Goal: Find specific page/section: Find specific page/section

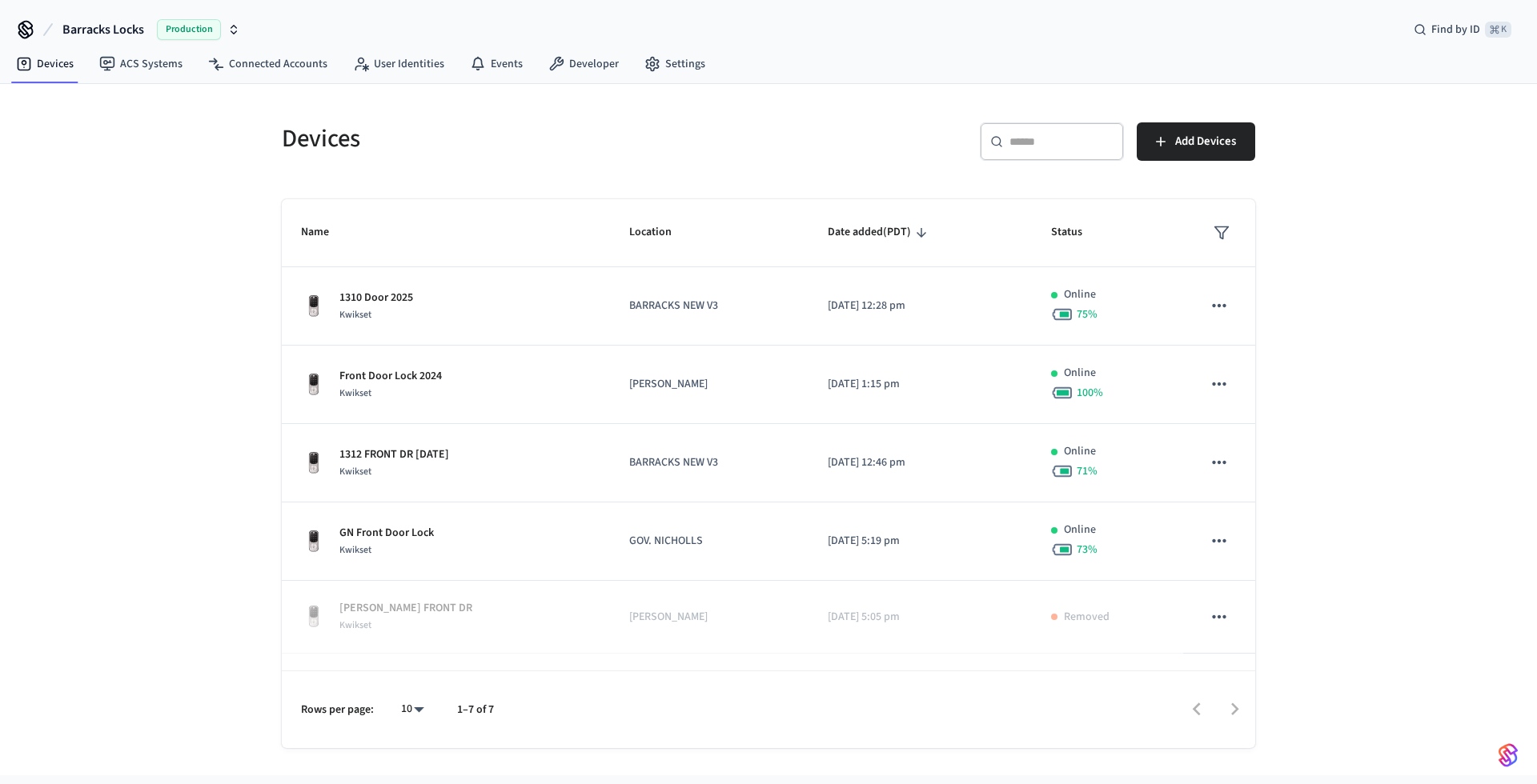
click at [106, 24] on span "Barracks Locks" at bounding box center [103, 29] width 81 height 20
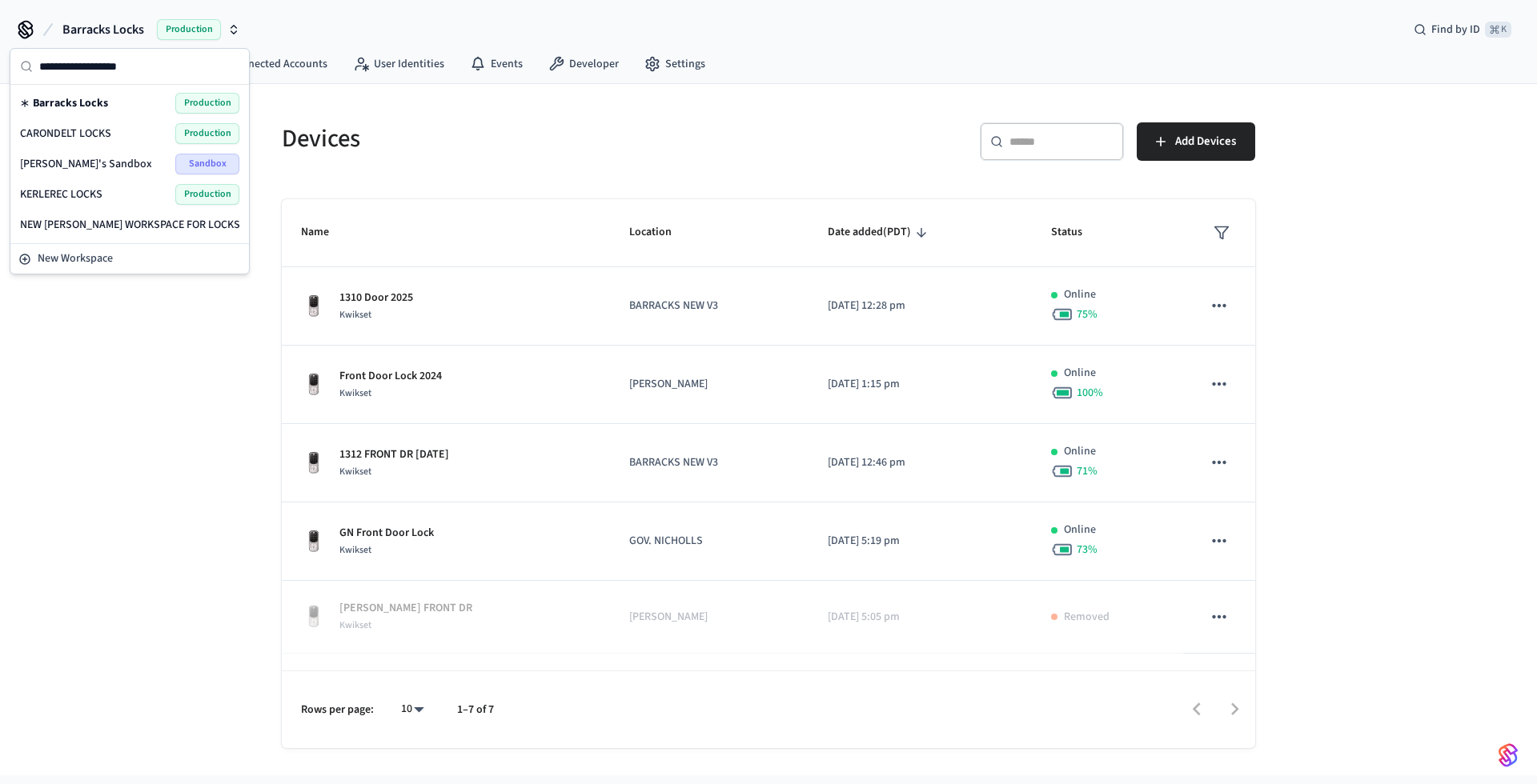
click at [110, 131] on span "CARONDELT LOCKS" at bounding box center [65, 133] width 92 height 16
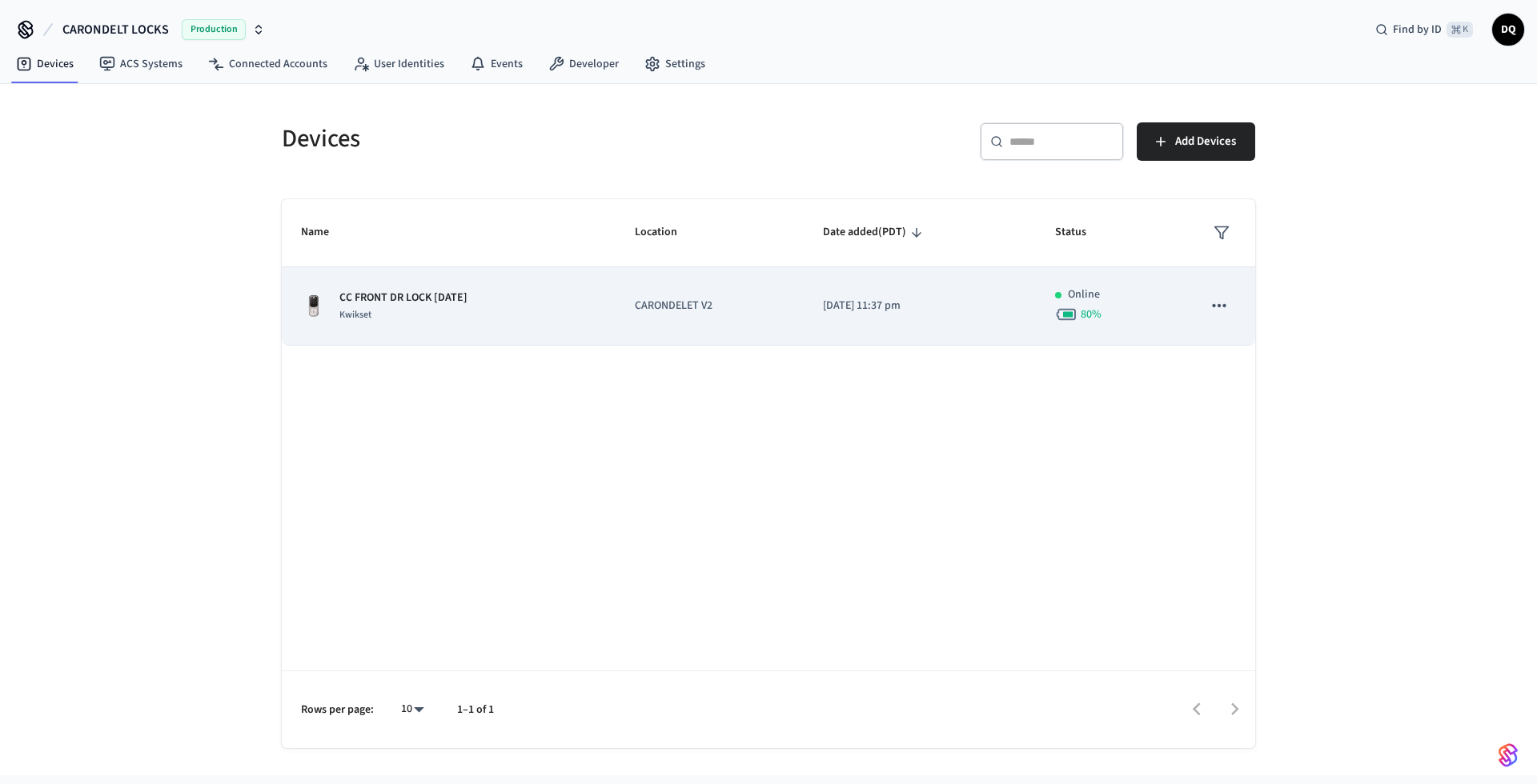
click at [599, 314] on td "CC FRONT DR LOCK [DATE] Kwikset" at bounding box center [448, 306] width 334 height 78
click at [597, 293] on td "CC FRONT DR LOCK [DATE] Kwikset" at bounding box center [448, 306] width 334 height 78
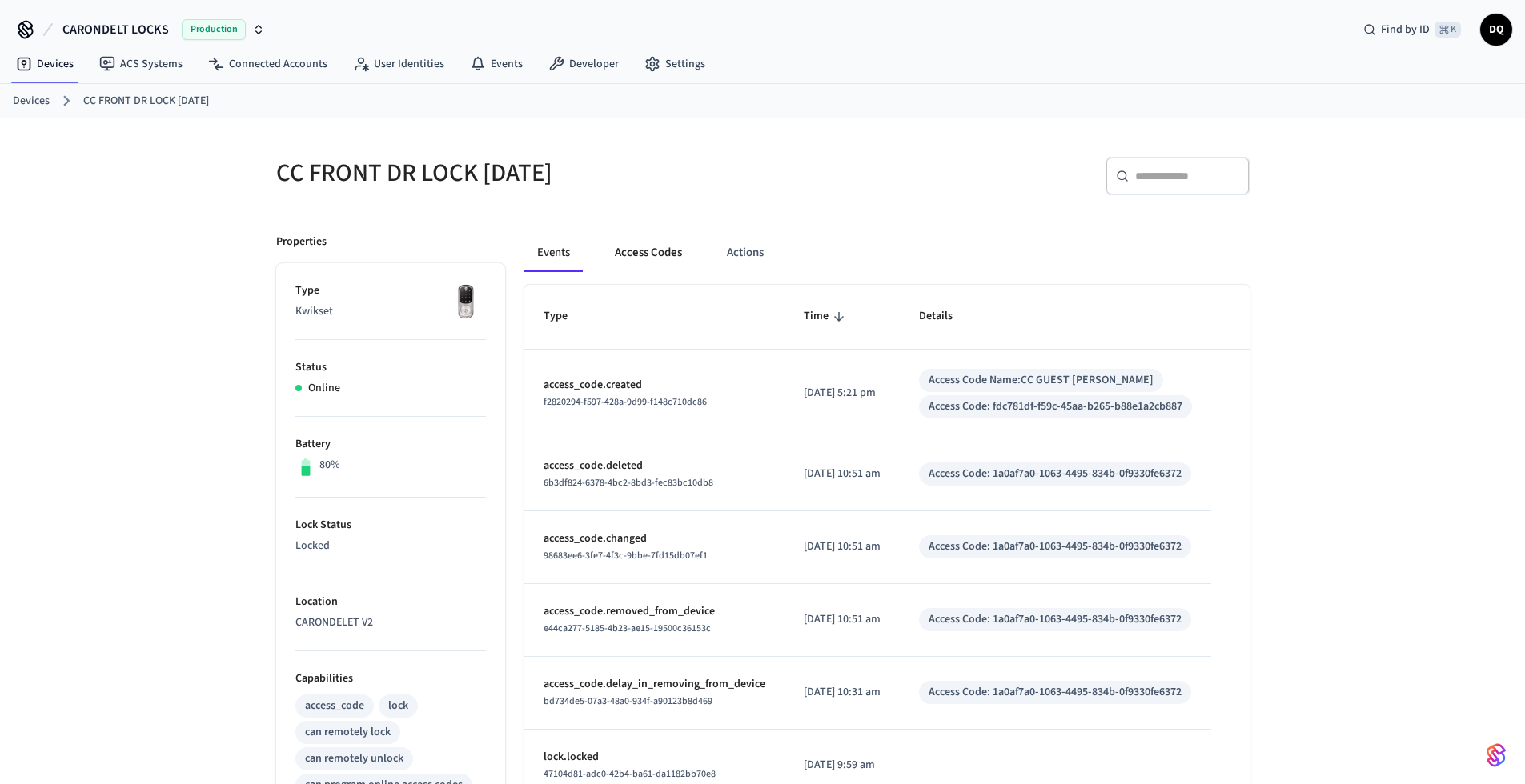
click at [665, 254] on button "Access Codes" at bounding box center [648, 252] width 93 height 38
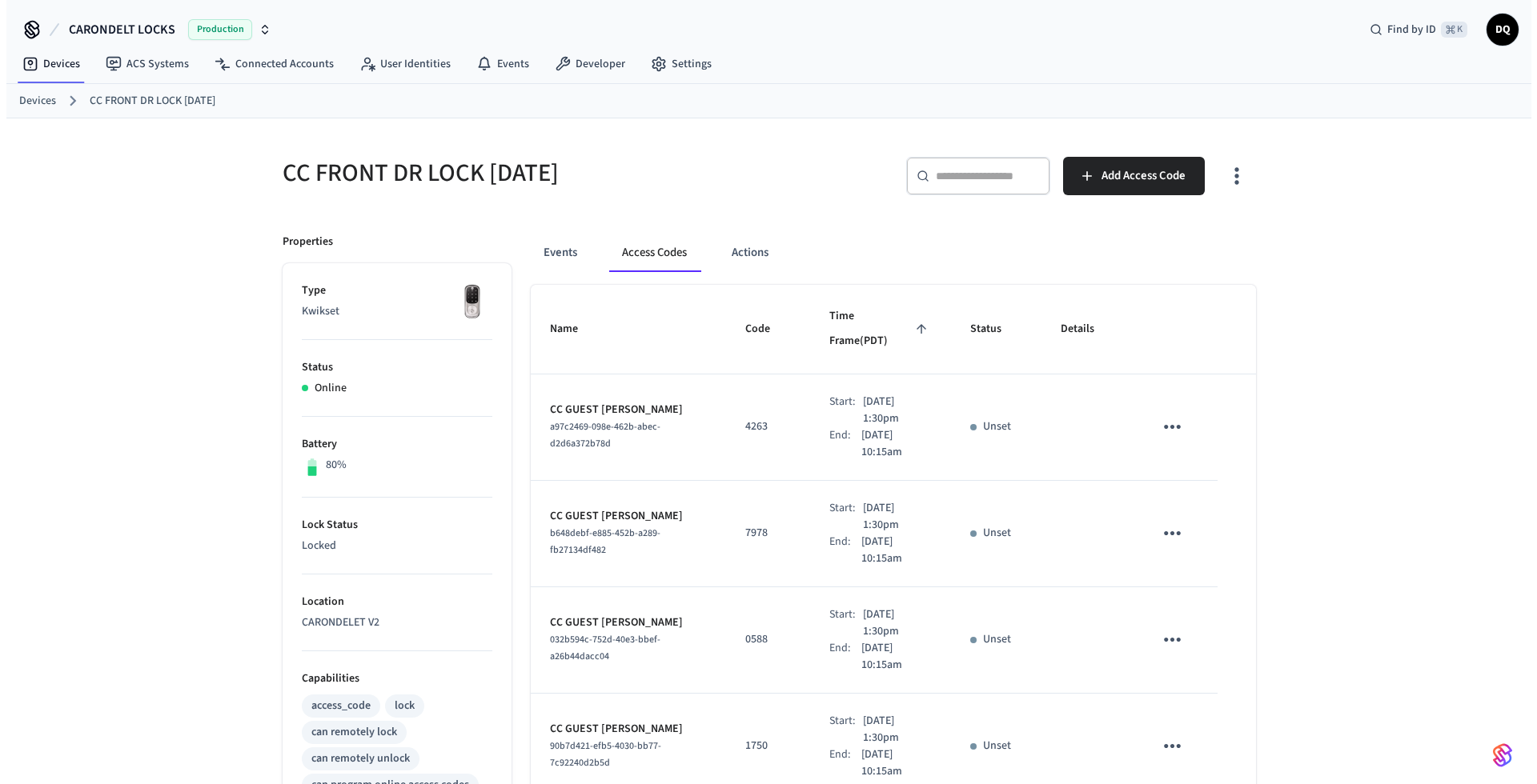
scroll to position [706, 0]
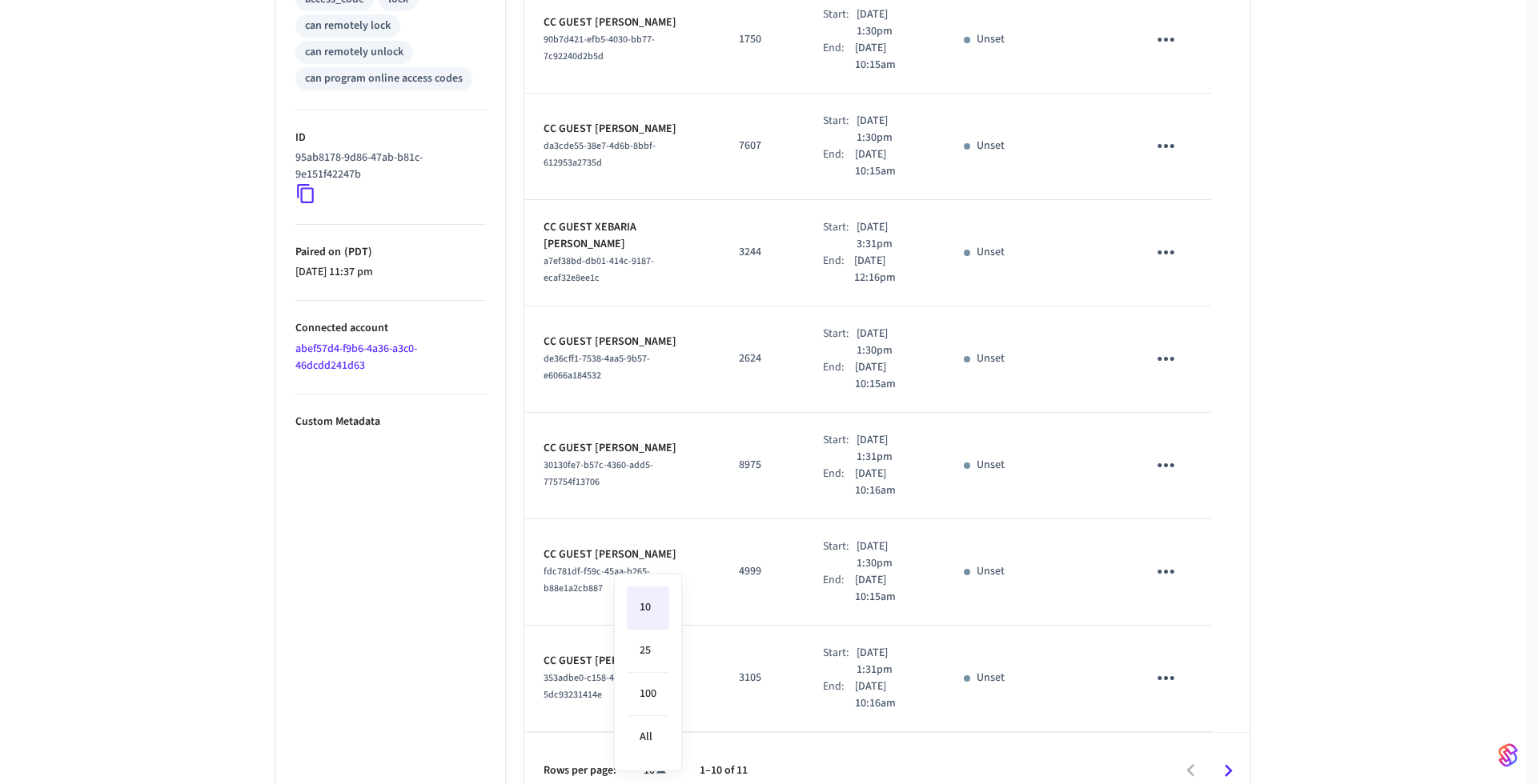
click at [656, 747] on body "CARONDELT LOCKS Production Find by ID ⌘ K DQ Devices ACS Systems Connected Acco…" at bounding box center [768, 51] width 1537 height 1517
click at [642, 734] on li "All" at bounding box center [648, 737] width 42 height 42
type input "**"
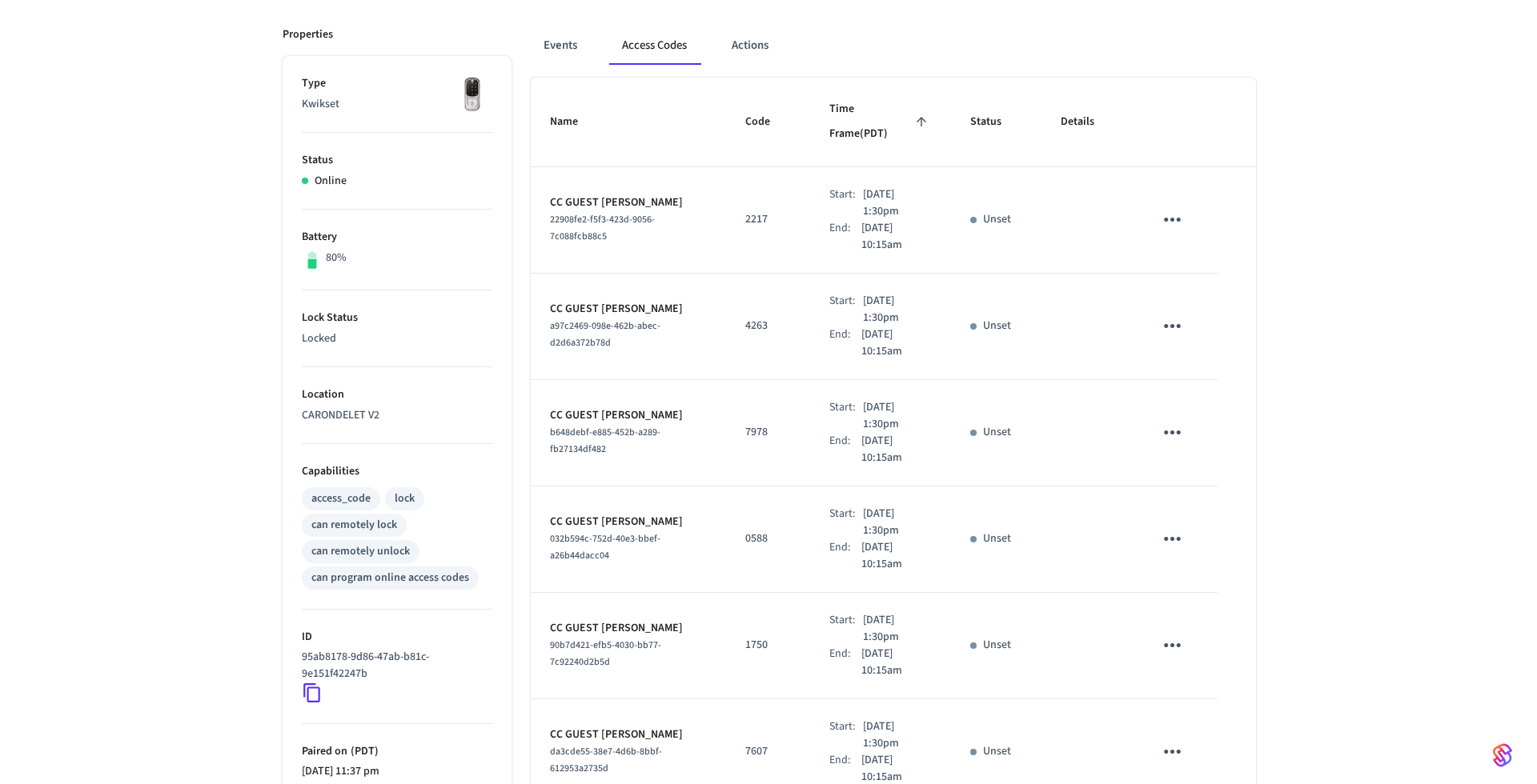
scroll to position [0, 0]
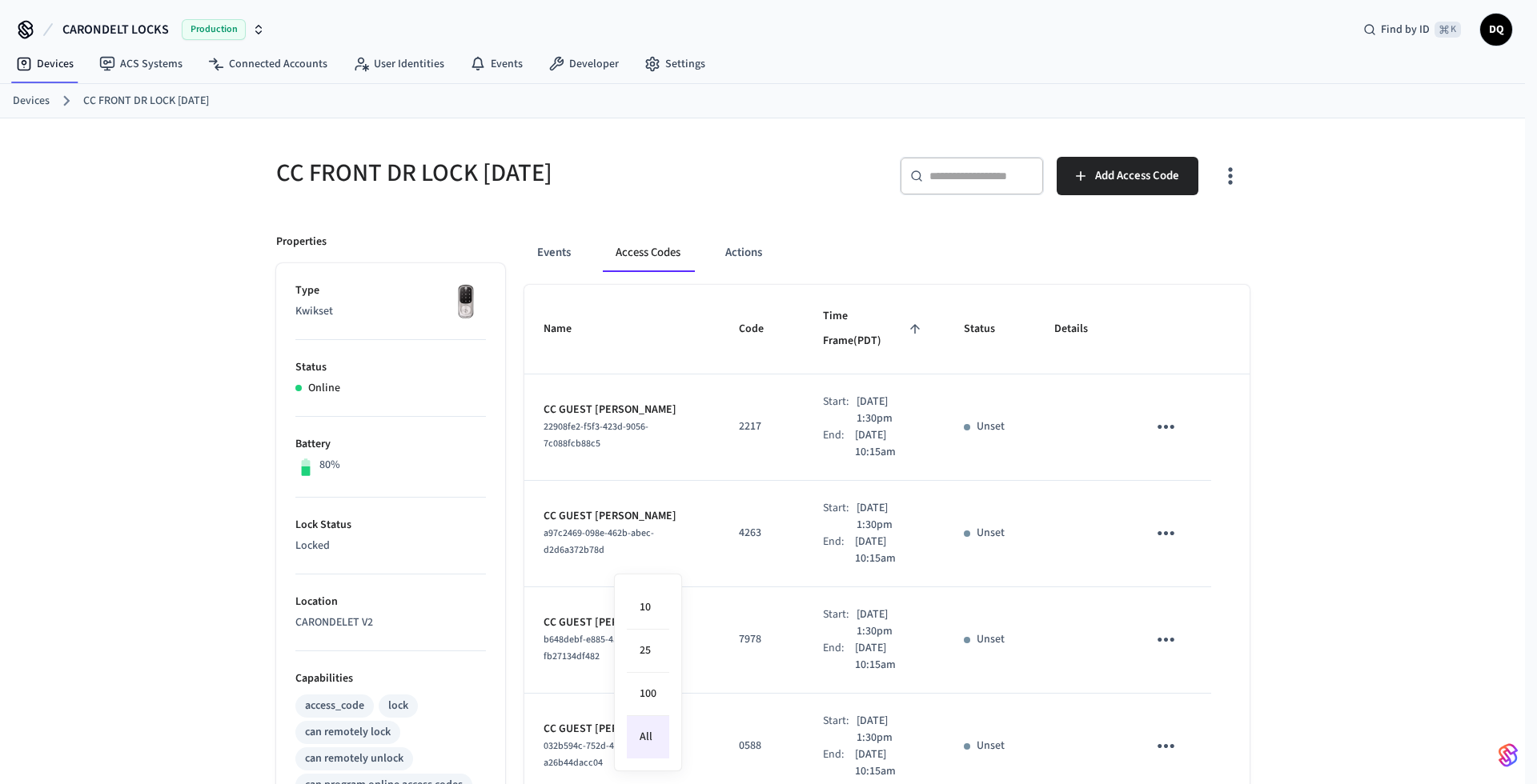
click at [1466, 489] on div at bounding box center [768, 392] width 1537 height 784
click at [117, 29] on span "CARONDELT LOCKS" at bounding box center [116, 29] width 107 height 20
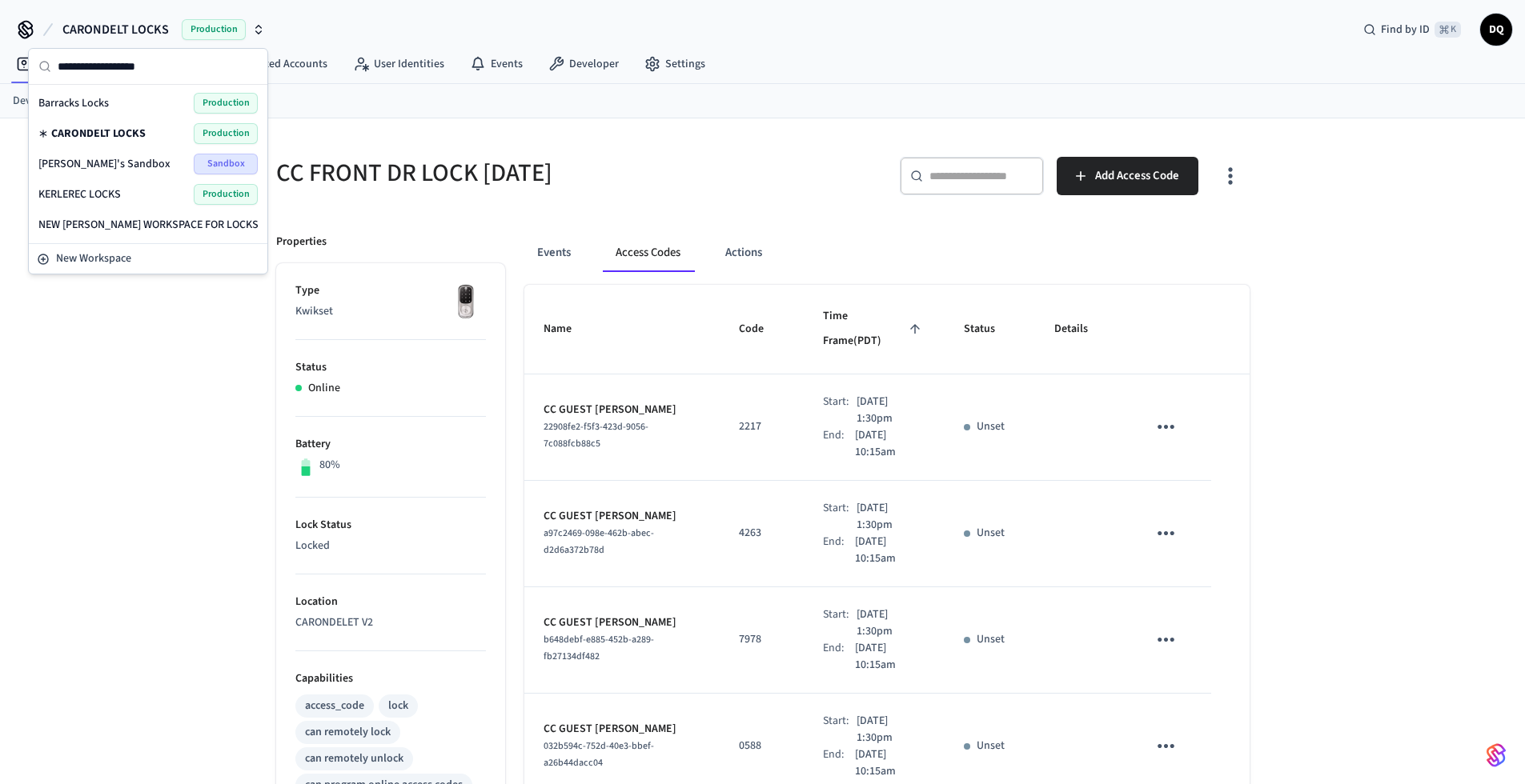
click at [108, 194] on span "KERLEREC LOCKS" at bounding box center [79, 194] width 82 height 16
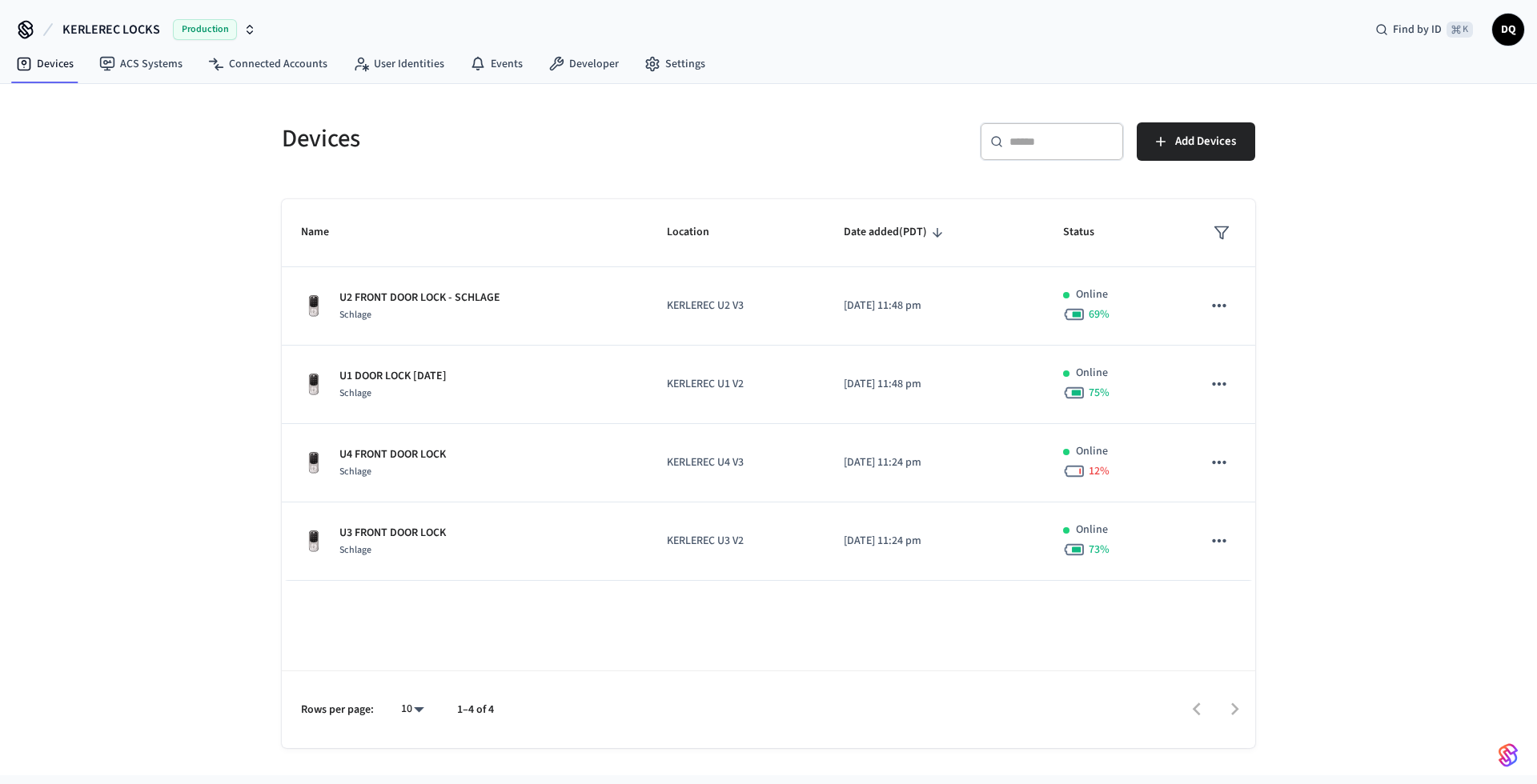
click at [742, 128] on h5 "Devices" at bounding box center [520, 138] width 477 height 33
